Goal: Task Accomplishment & Management: Use online tool/utility

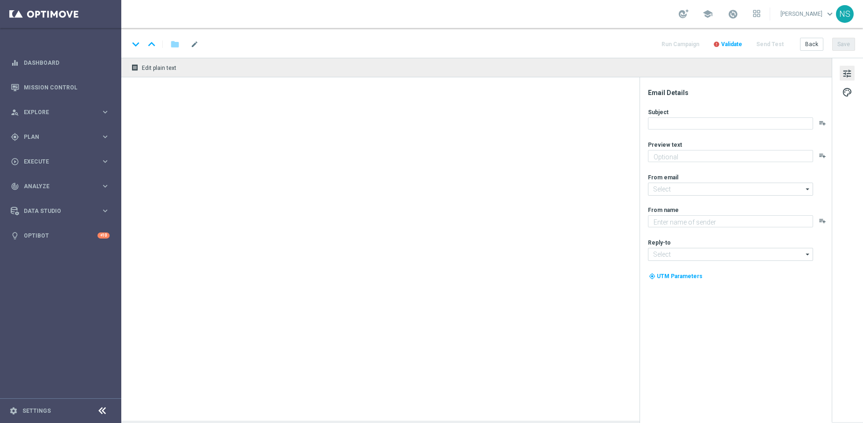
type textarea "Völlig kostenlos: Jetzt gratis Lotto, Spiele oder Sportwetten spielen."
type textarea "Millionaire's Club"
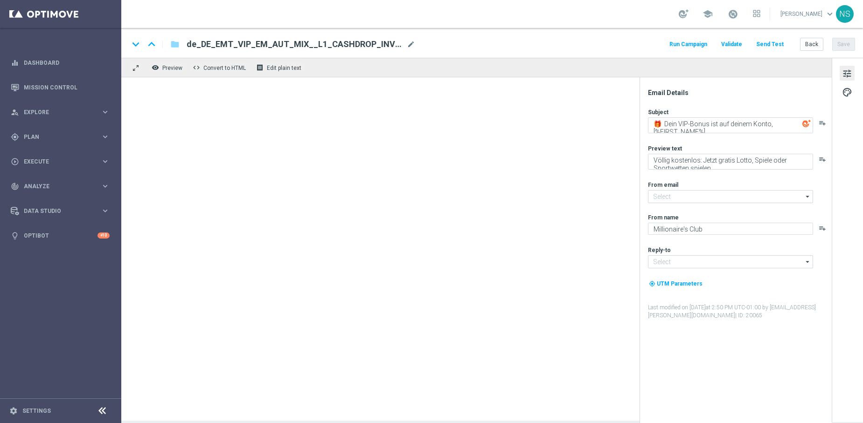
type input "[EMAIL_ADDRESS][DOMAIN_NAME]"
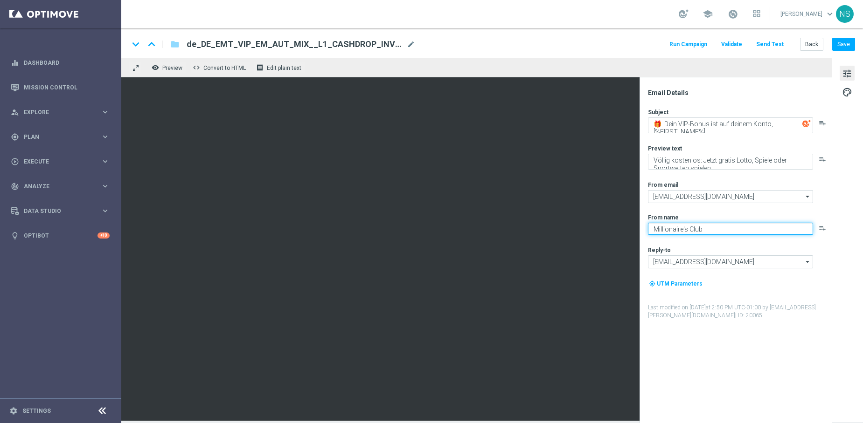
click at [686, 228] on textarea "Millionaire's Club" at bounding box center [730, 229] width 165 height 12
type textarea "Millionaires' Club"
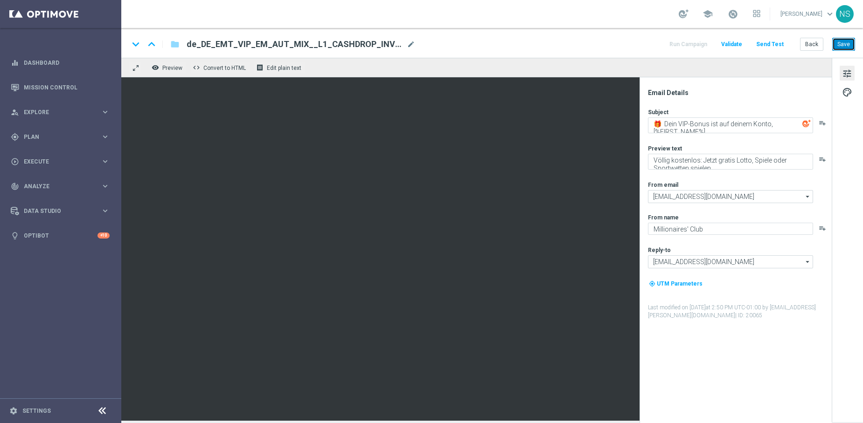
click at [839, 50] on button "Save" at bounding box center [843, 44] width 23 height 13
